Goal: Task Accomplishment & Management: Use online tool/utility

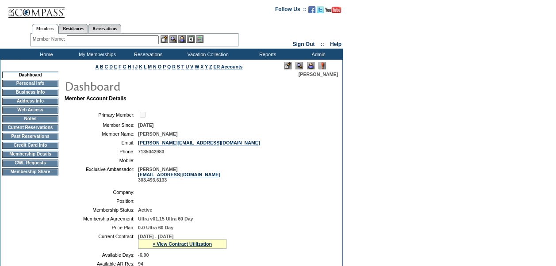
click at [310, 64] on img at bounding box center [311, 66] width 8 height 8
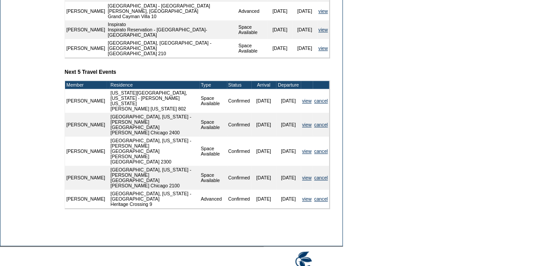
scroll to position [394, 0]
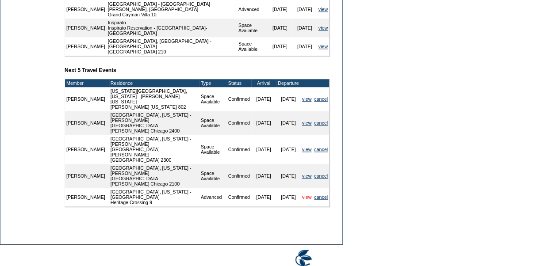
click at [307, 195] on link "view" at bounding box center [306, 197] width 9 height 5
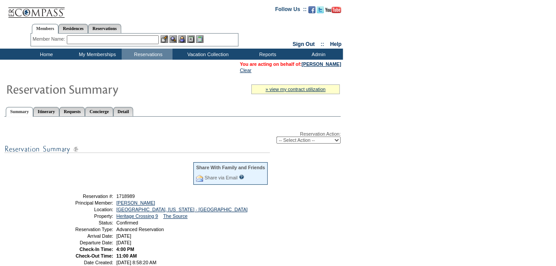
click at [317, 142] on select "-- Select Action -- Modify Reservation Dates Modify Reservation Cost Modify Occ…" at bounding box center [308, 140] width 64 height 7
select select "ChangeDates"
click at [276, 138] on select "-- Select Action -- Modify Reservation Dates Modify Reservation Cost Modify Occ…" at bounding box center [308, 140] width 64 height 7
